Goal: Check status: Check status

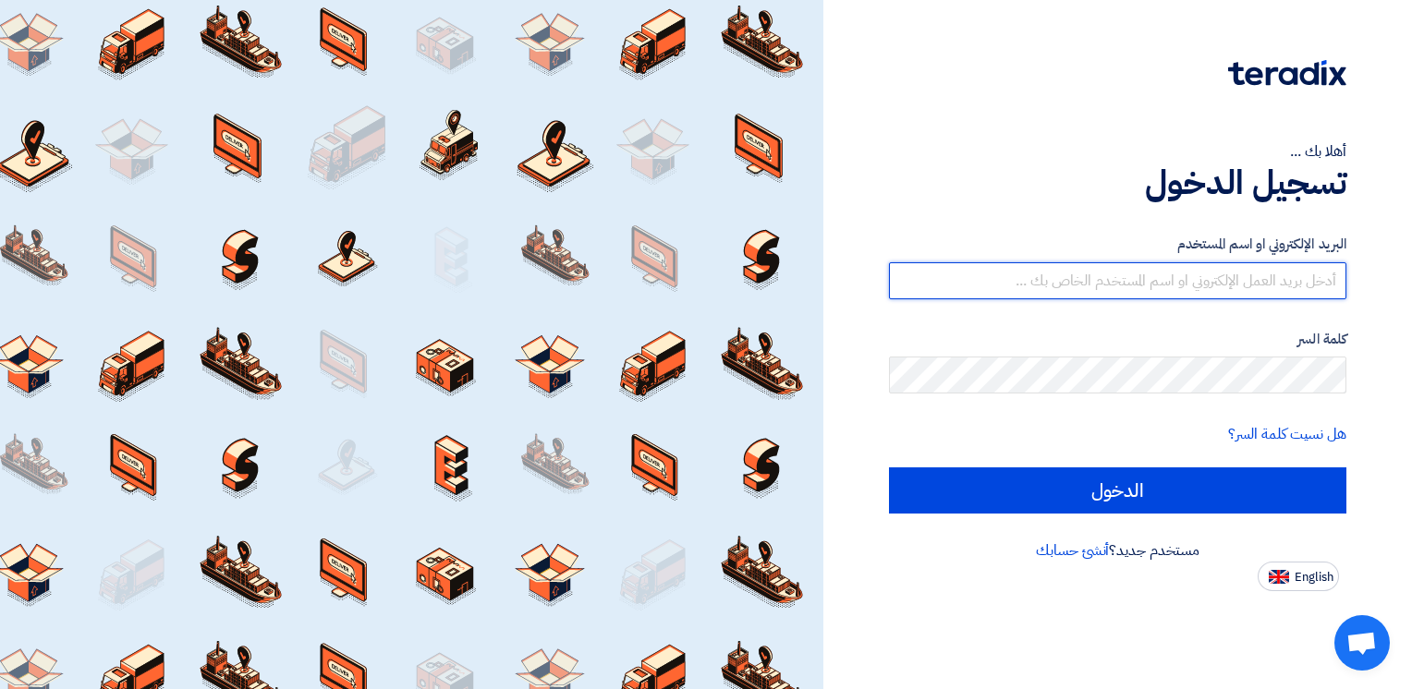
click at [1242, 277] on input "text" at bounding box center [1117, 280] width 457 height 37
type input "[EMAIL_ADDRESS][DOMAIN_NAME]"
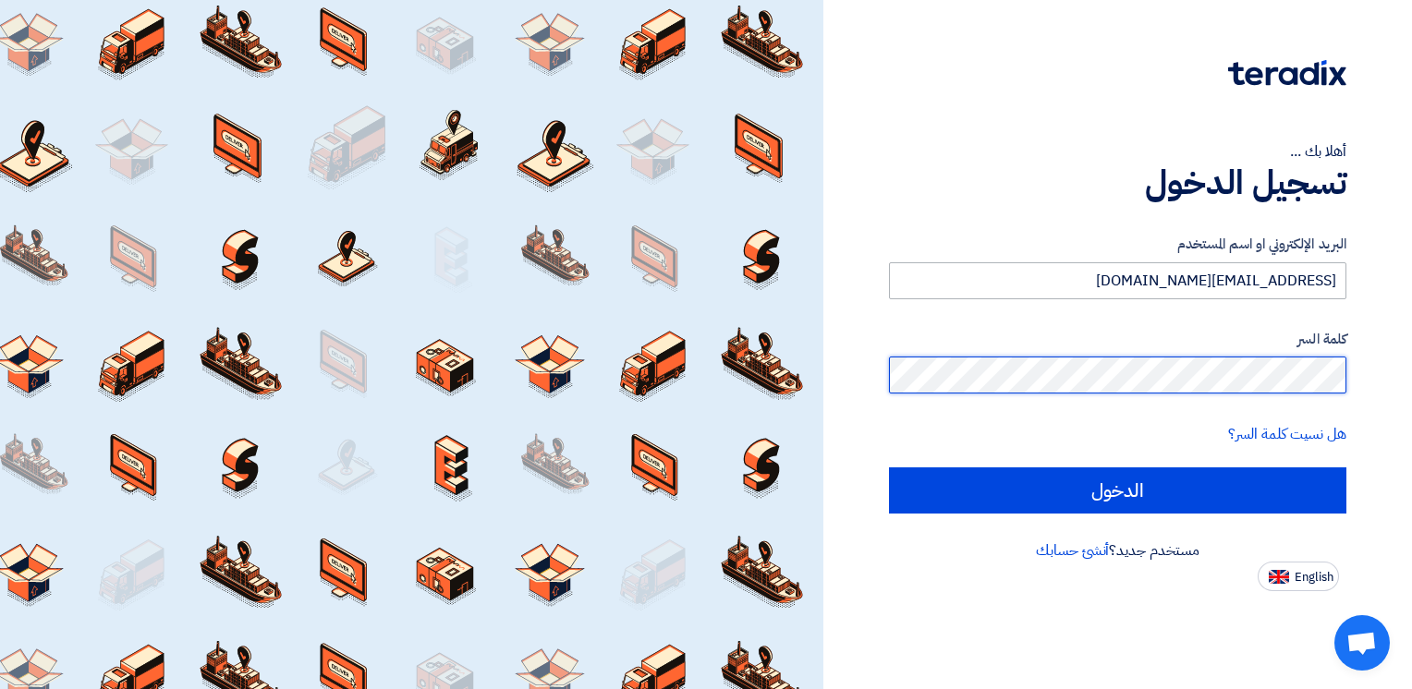
click at [889, 467] on input "الدخول" at bounding box center [1117, 490] width 457 height 46
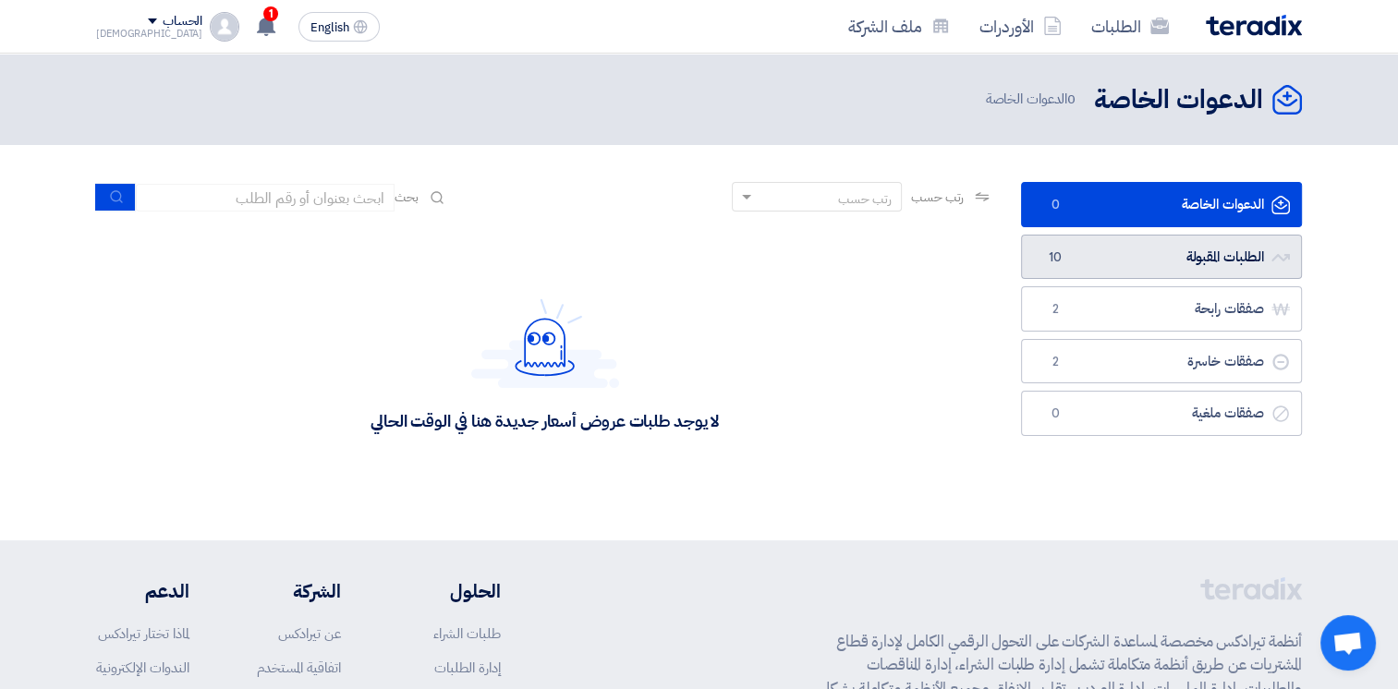
click at [1075, 257] on link "الطلبات المقبولة الطلبات المقبولة 10" at bounding box center [1161, 257] width 281 height 45
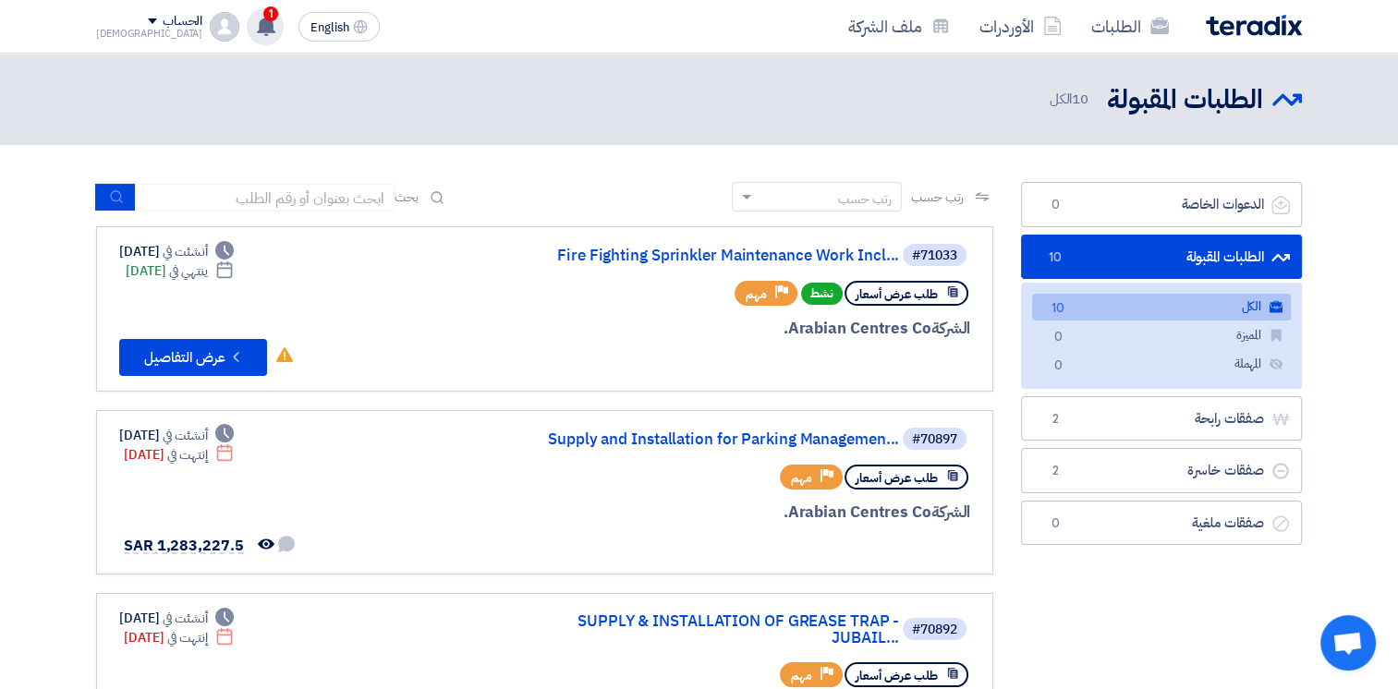
click at [257, 23] on use at bounding box center [266, 26] width 18 height 20
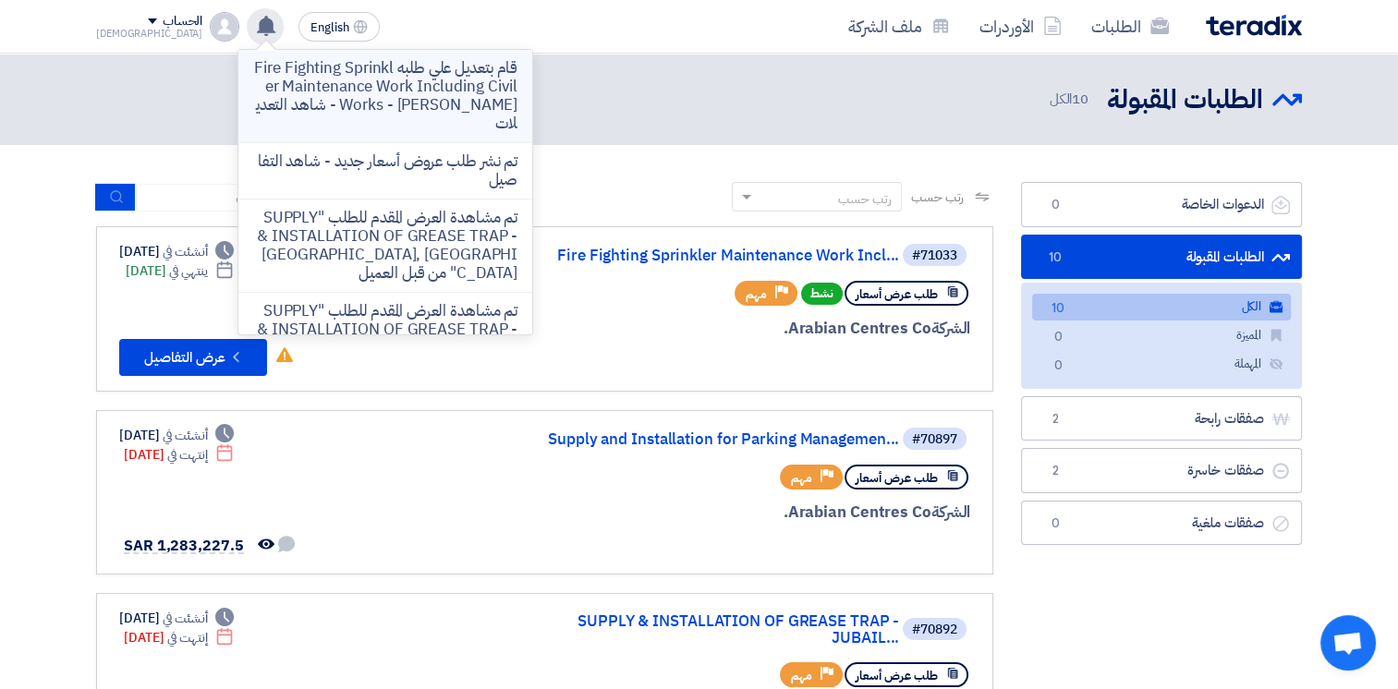
click at [374, 92] on p "قام بتعديل علي طلبه Fire Fighting Sprinkler Maintenance Work Including Civil Wo…" at bounding box center [385, 96] width 264 height 74
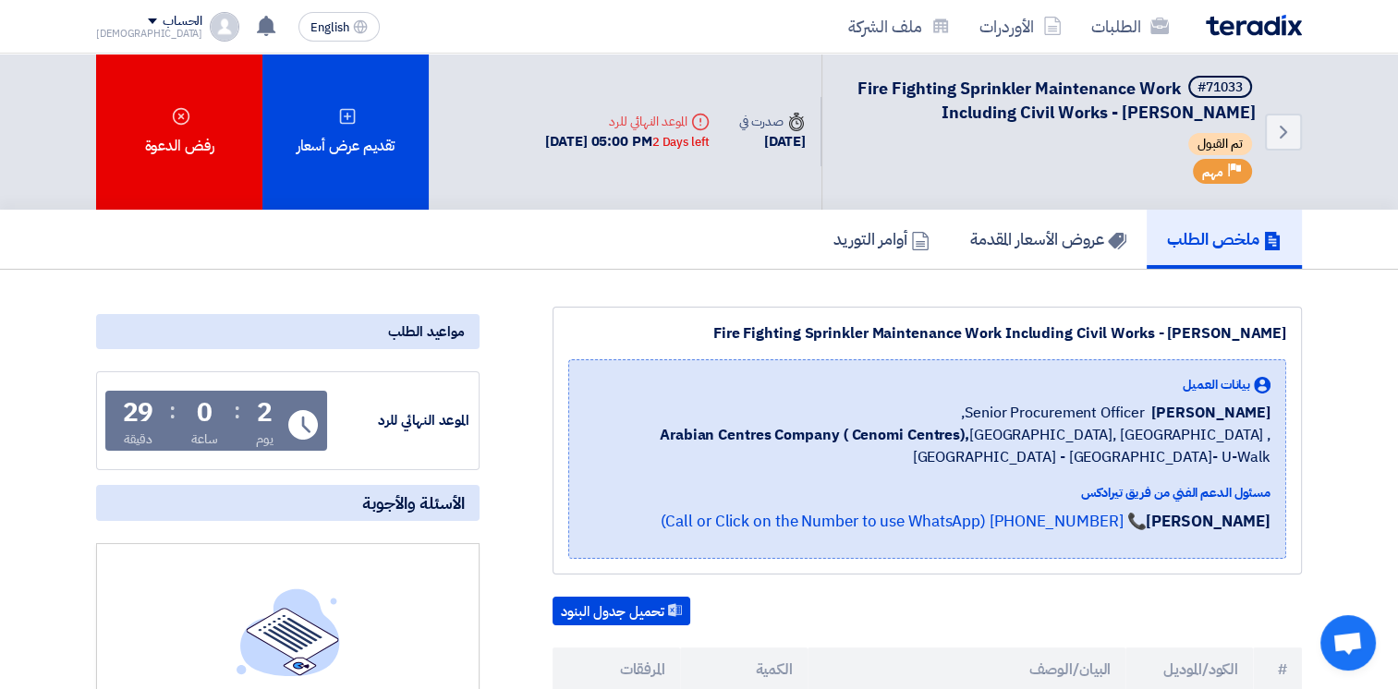
drag, startPoint x: 484, startPoint y: 141, endPoint x: 628, endPoint y: 150, distance: 144.4
click at [628, 150] on div "[DATE] 05:00 PM 2 Days left" at bounding box center [627, 141] width 164 height 21
